Goal: Find specific page/section: Find specific page/section

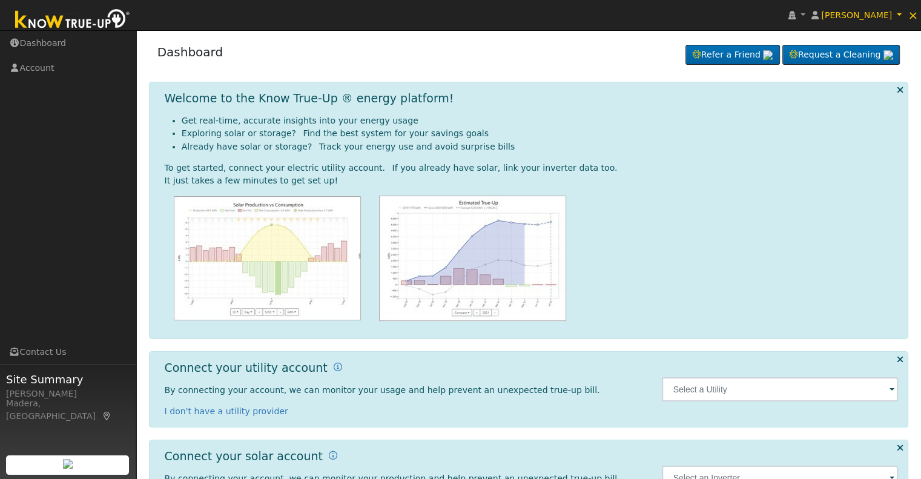
click at [892, 388] on span at bounding box center [892, 390] width 5 height 14
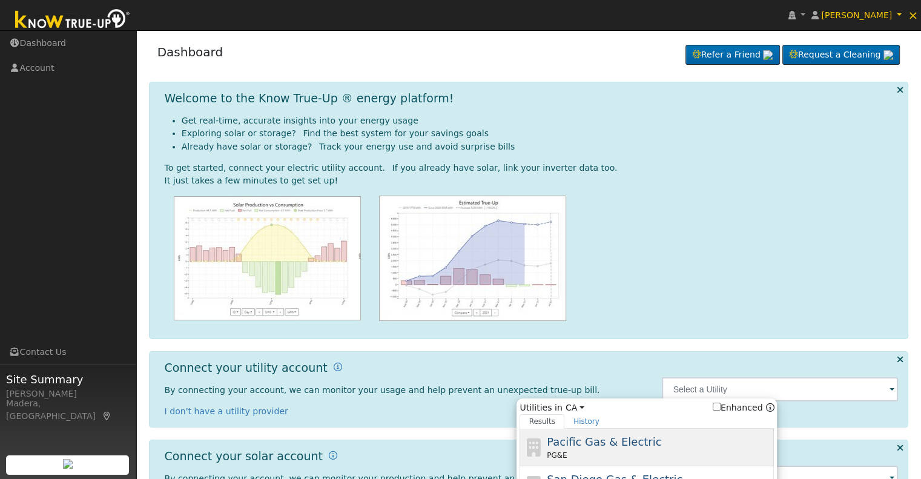
click at [617, 448] on span "Pacific Gas & Electric" at bounding box center [604, 442] width 115 height 13
type input "PG&E"
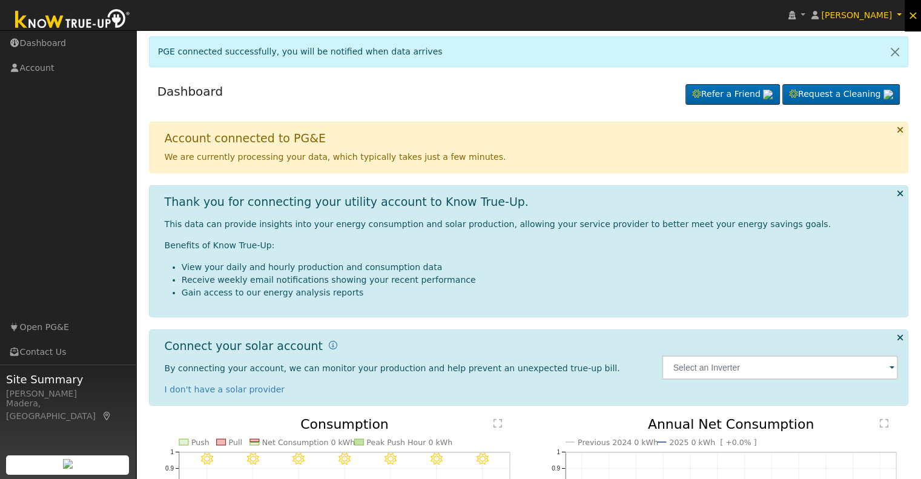
click at [916, 15] on span "×" at bounding box center [913, 15] width 10 height 15
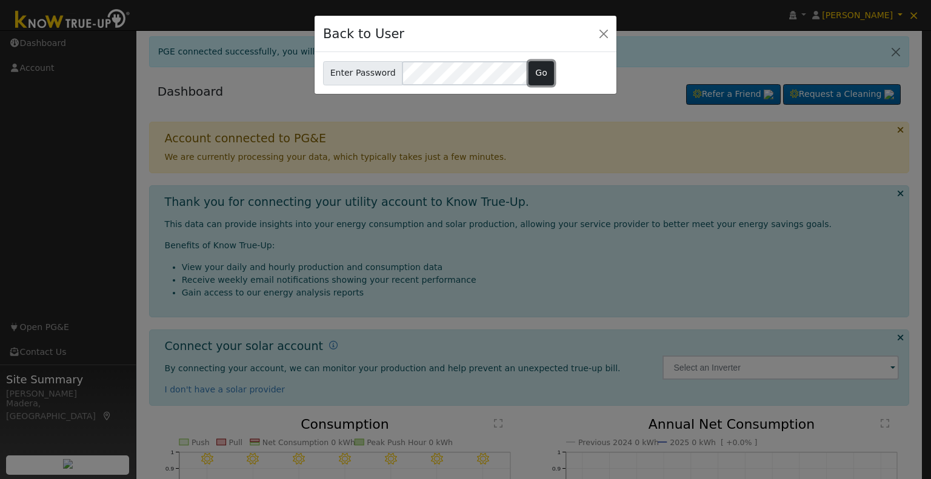
click at [536, 77] on button "Go" at bounding box center [541, 73] width 26 height 24
